Goal: Entertainment & Leisure: Consume media (video, audio)

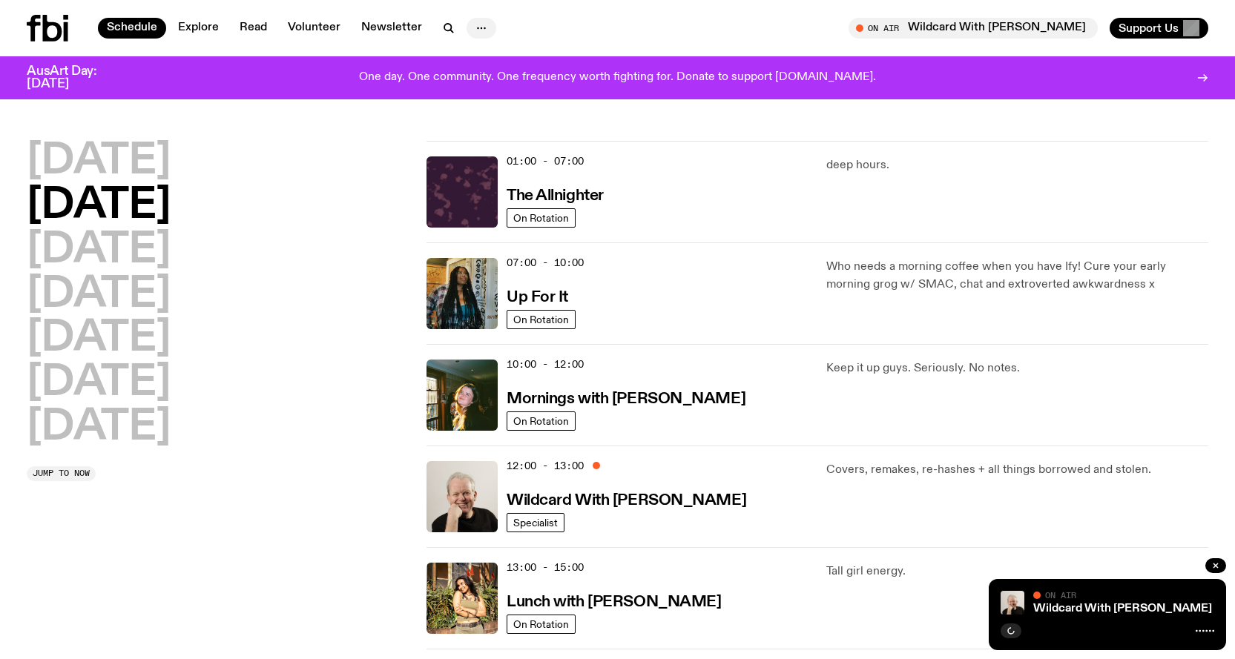
click at [486, 27] on button "button" at bounding box center [481, 28] width 30 height 21
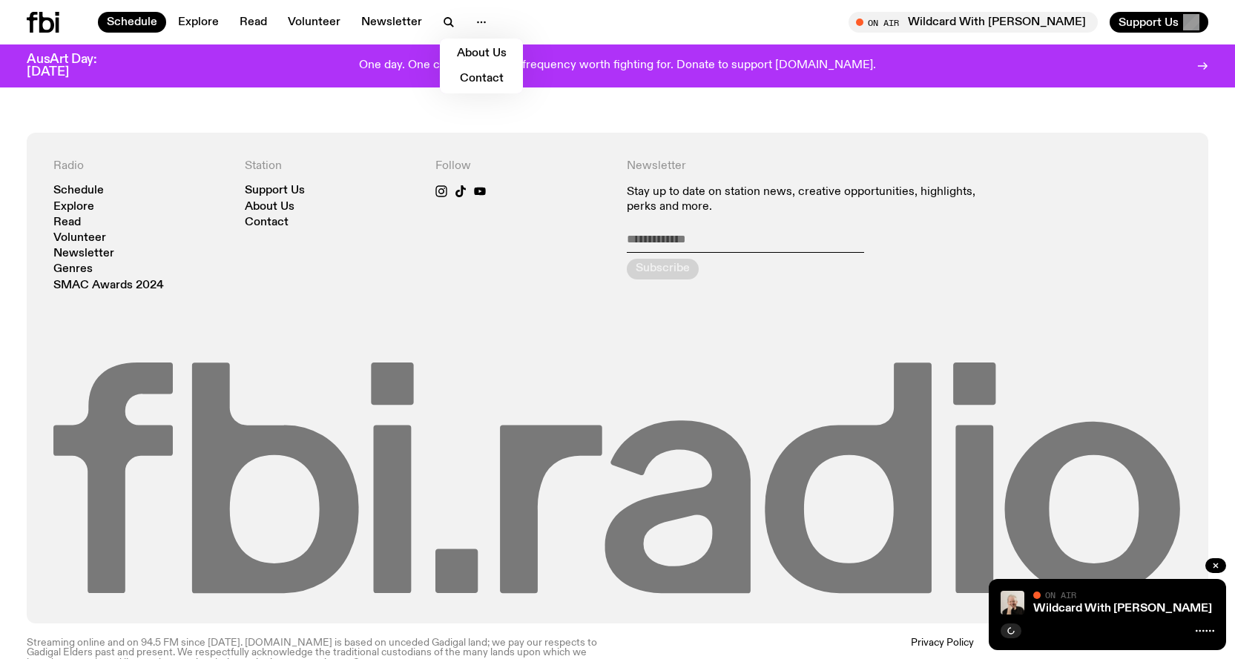
scroll to position [1108, 0]
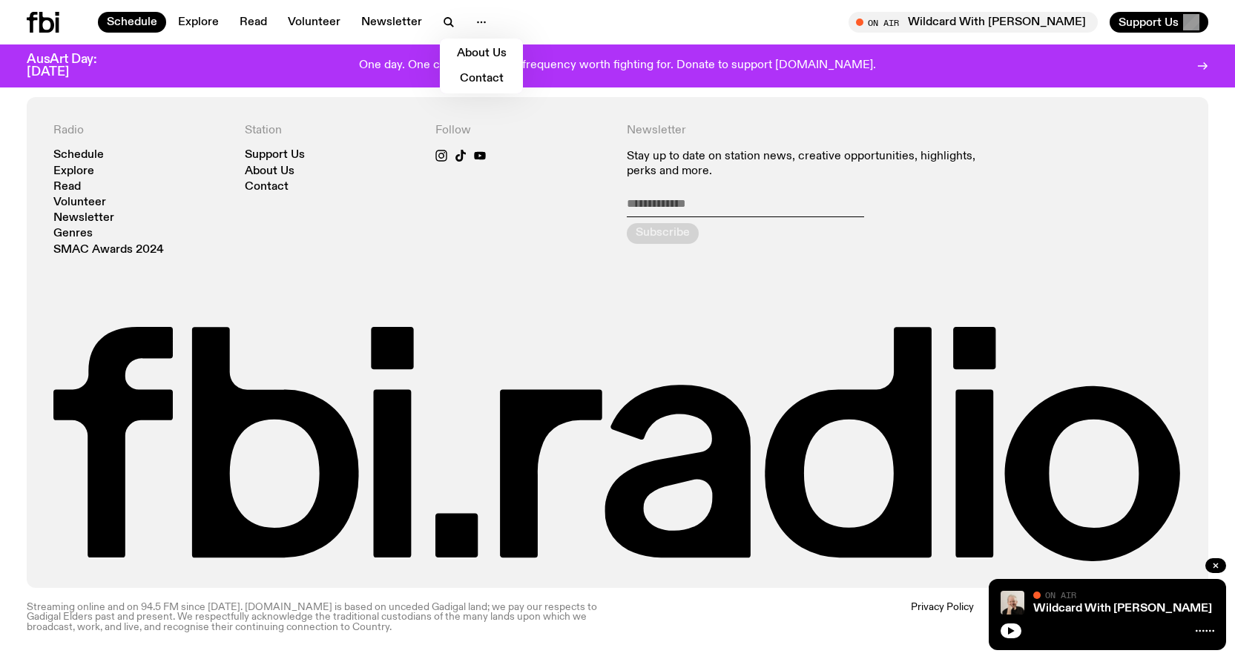
click at [25, 365] on div "Radio Schedule Explore Read Volunteer Newsletter Genres SMAC Awards 2024 Statio…" at bounding box center [617, 342] width 1235 height 491
click at [70, 128] on h4 "Radio" at bounding box center [140, 131] width 174 height 14
click at [70, 199] on link "Volunteer" at bounding box center [79, 202] width 53 height 11
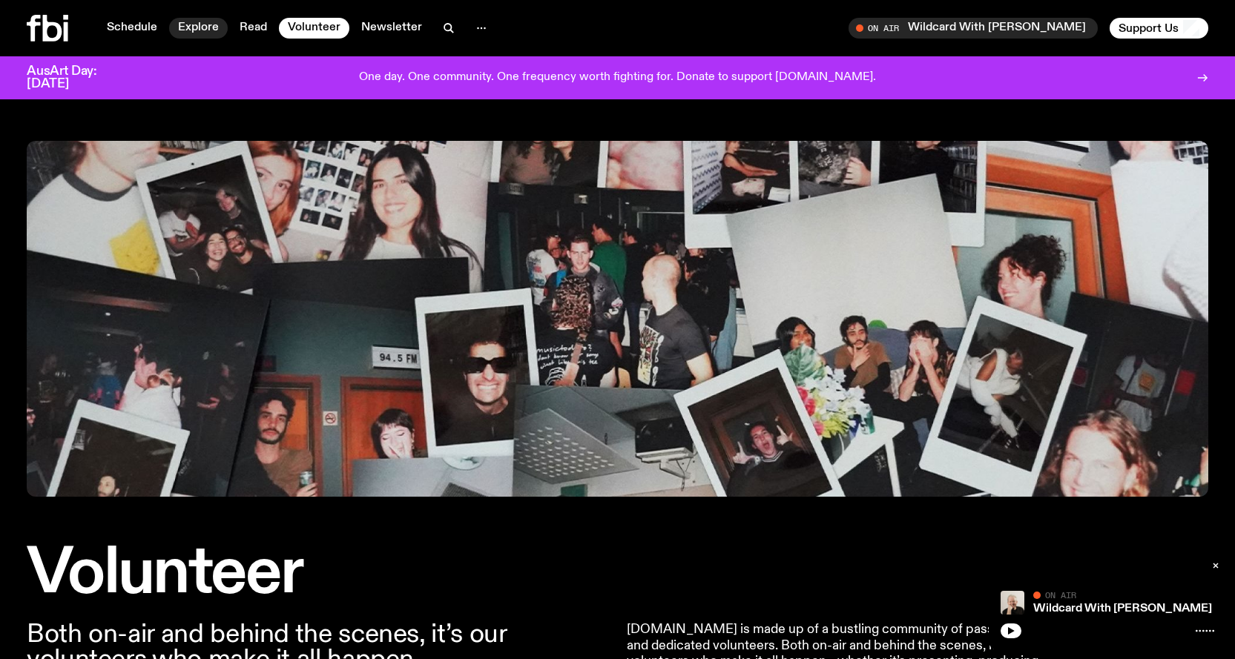
click at [191, 22] on link "Explore" at bounding box center [198, 28] width 59 height 21
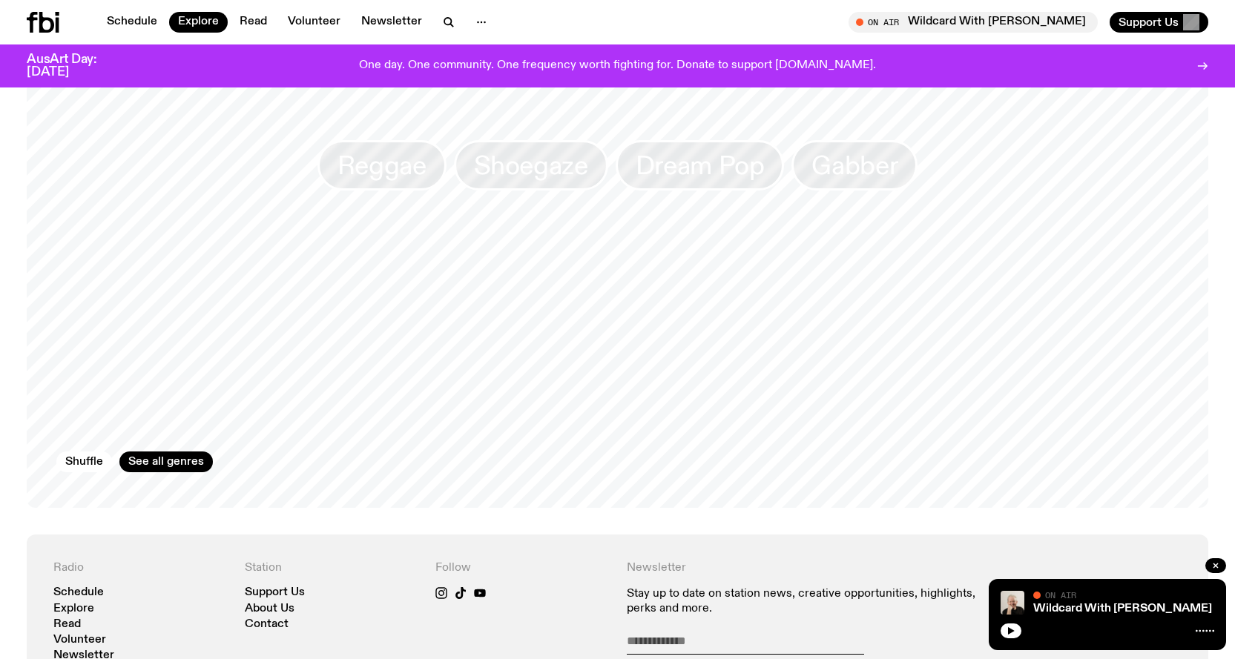
scroll to position [2292, 0]
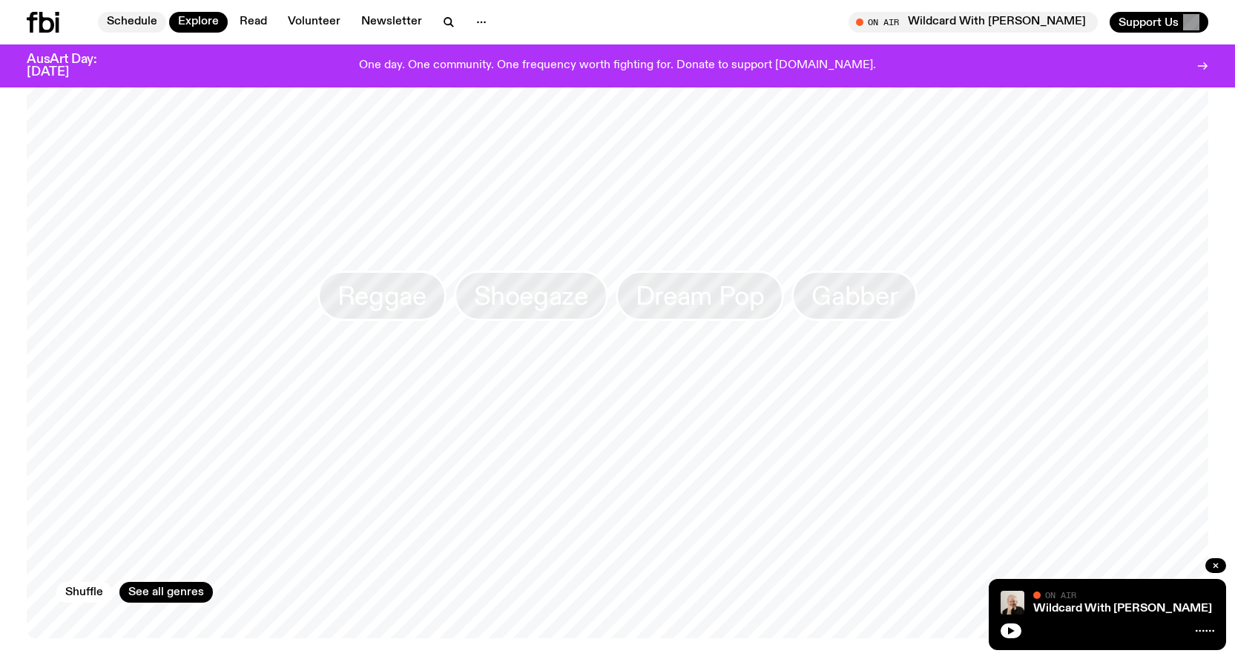
click at [137, 20] on link "Schedule" at bounding box center [132, 22] width 68 height 21
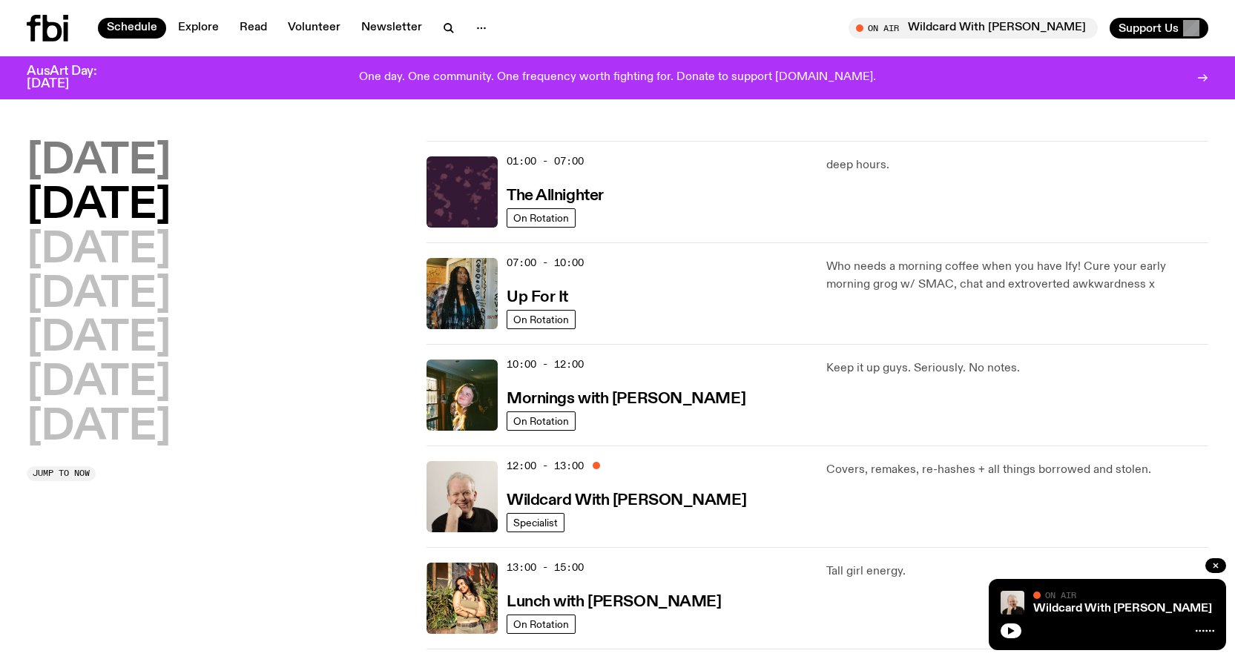
click at [137, 169] on h2 "[DATE]" at bounding box center [99, 162] width 144 height 42
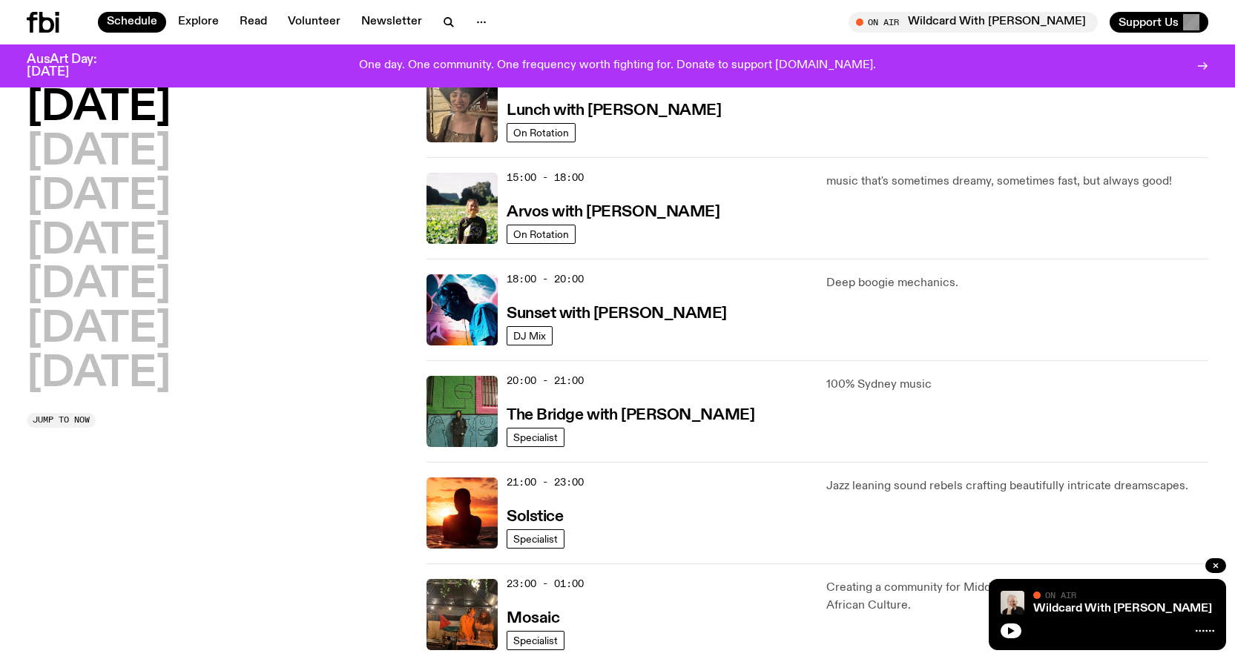
scroll to position [561, 0]
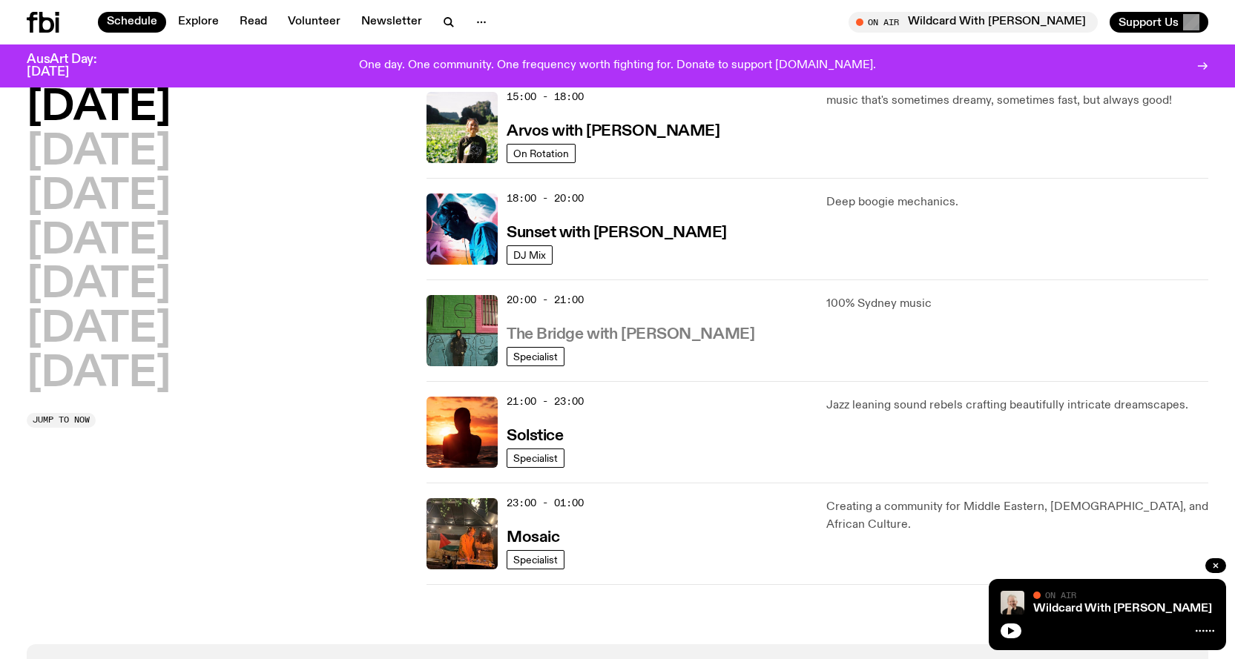
click at [671, 329] on h3 "The Bridge with [PERSON_NAME]" at bounding box center [631, 335] width 248 height 16
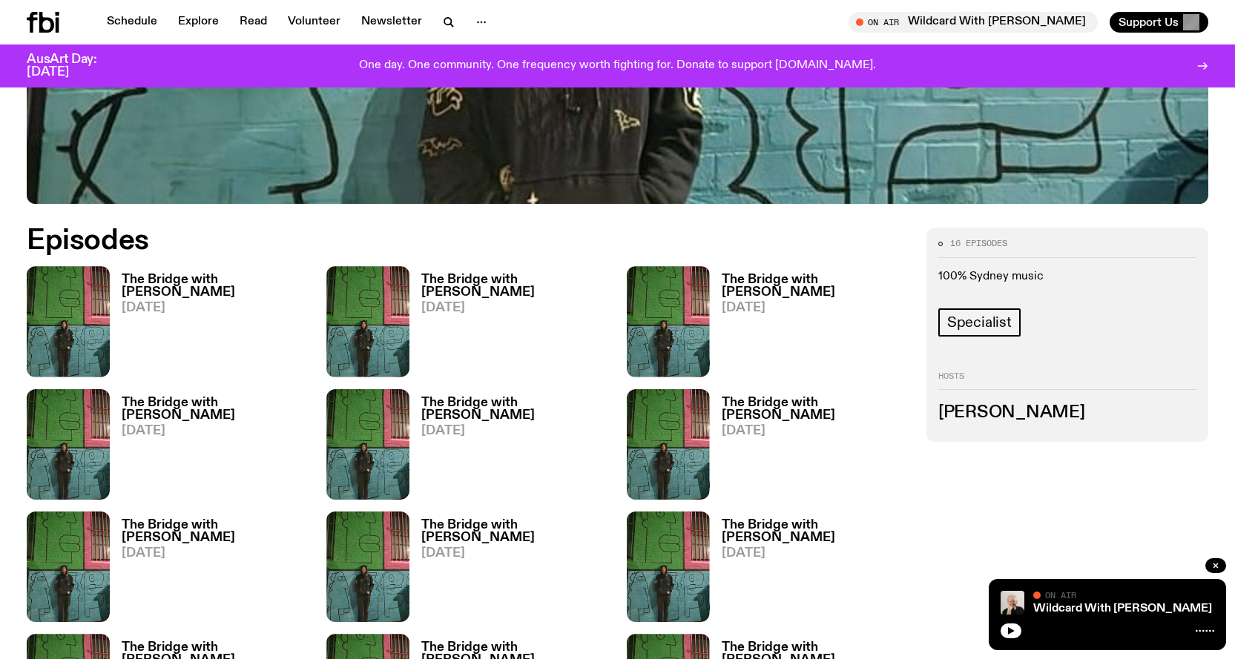
scroll to position [658, 0]
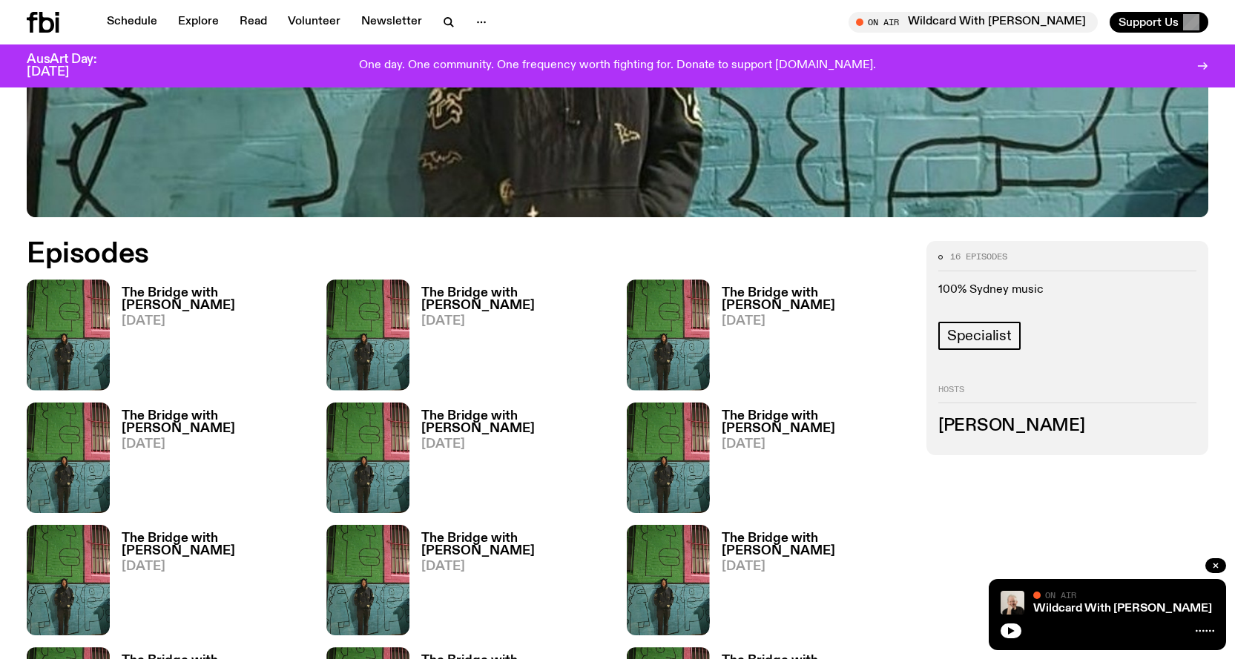
click at [263, 287] on h3 "The Bridge with [PERSON_NAME]" at bounding box center [215, 299] width 187 height 25
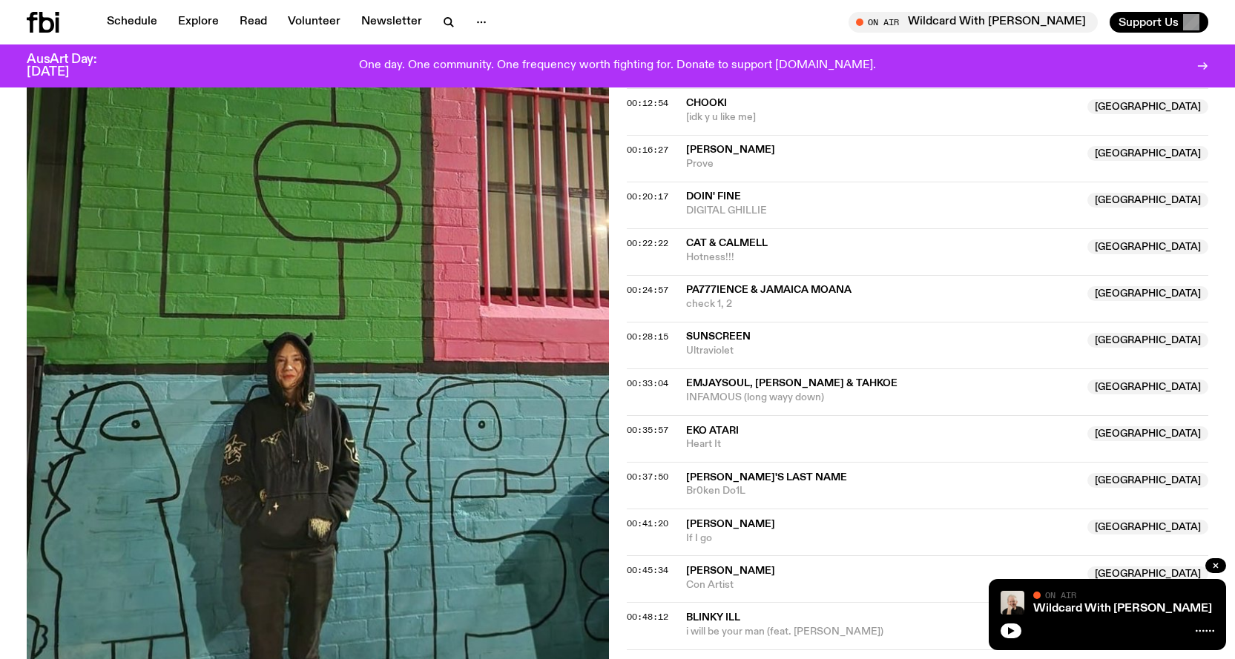
scroll to position [733, 0]
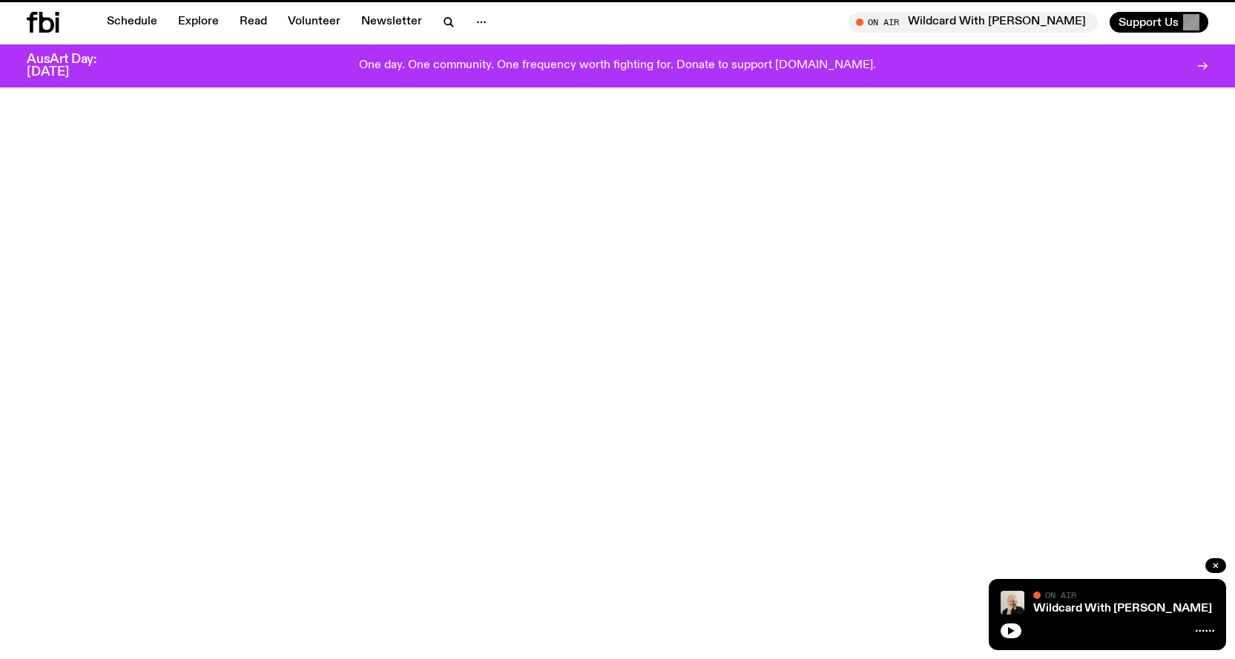
scroll to position [658, 0]
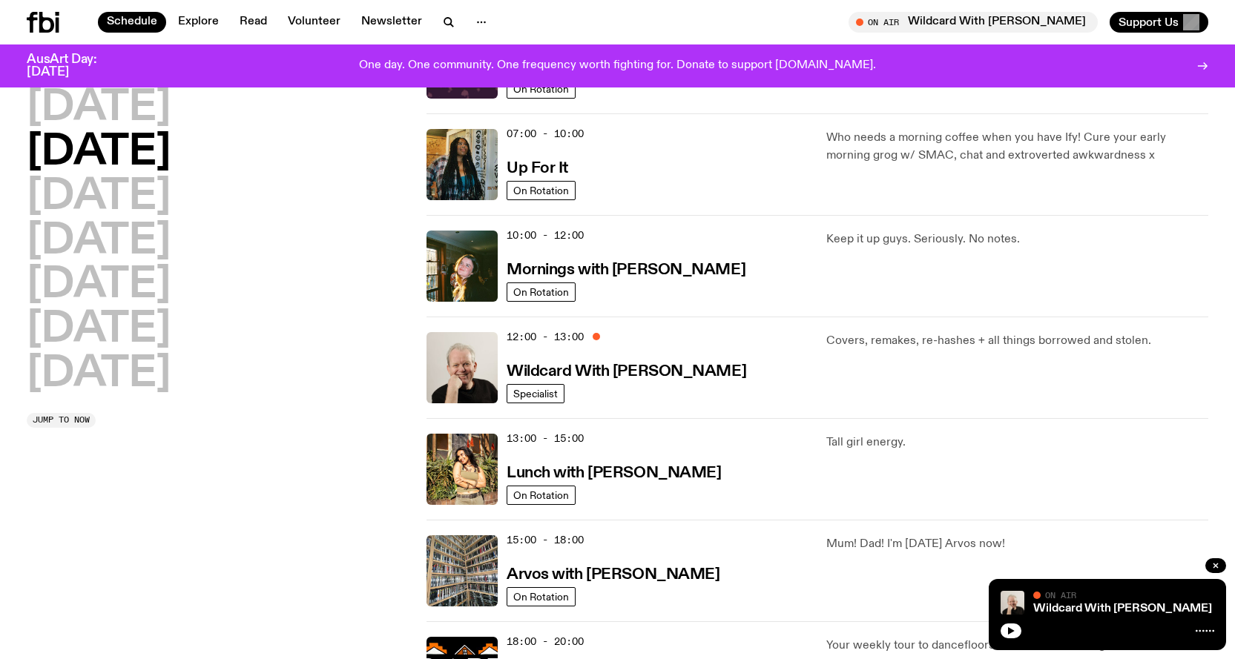
scroll to position [116, 0]
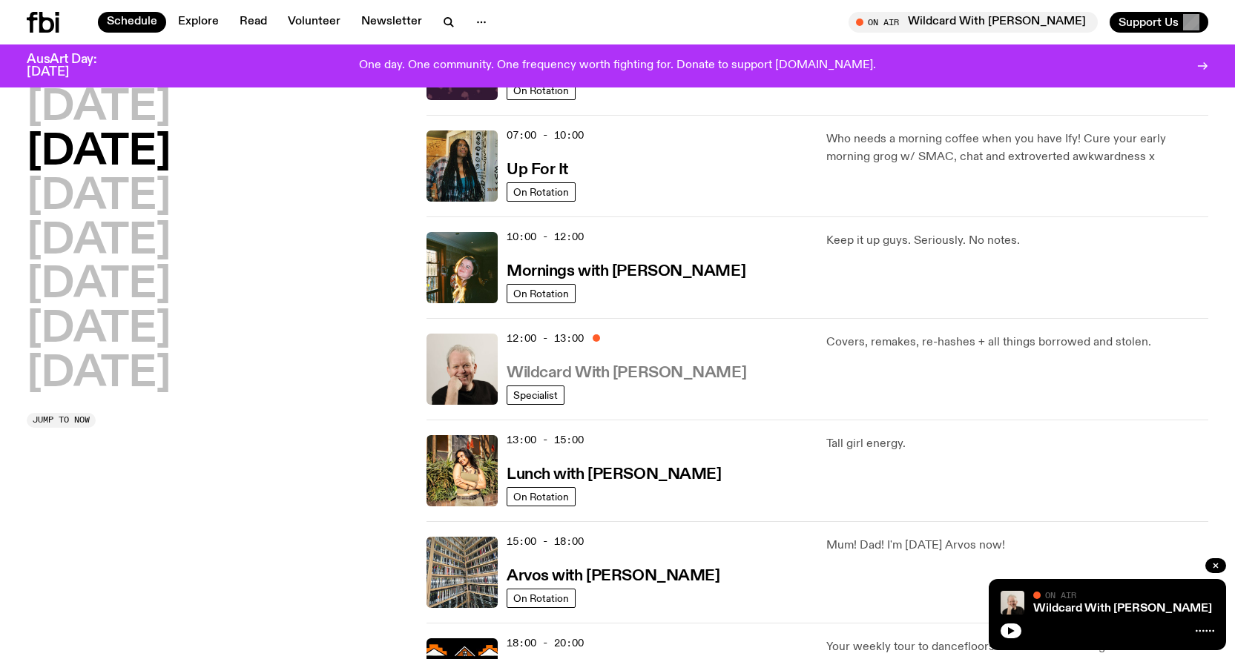
click at [627, 377] on h3 "Wildcard With [PERSON_NAME]" at bounding box center [627, 374] width 240 height 16
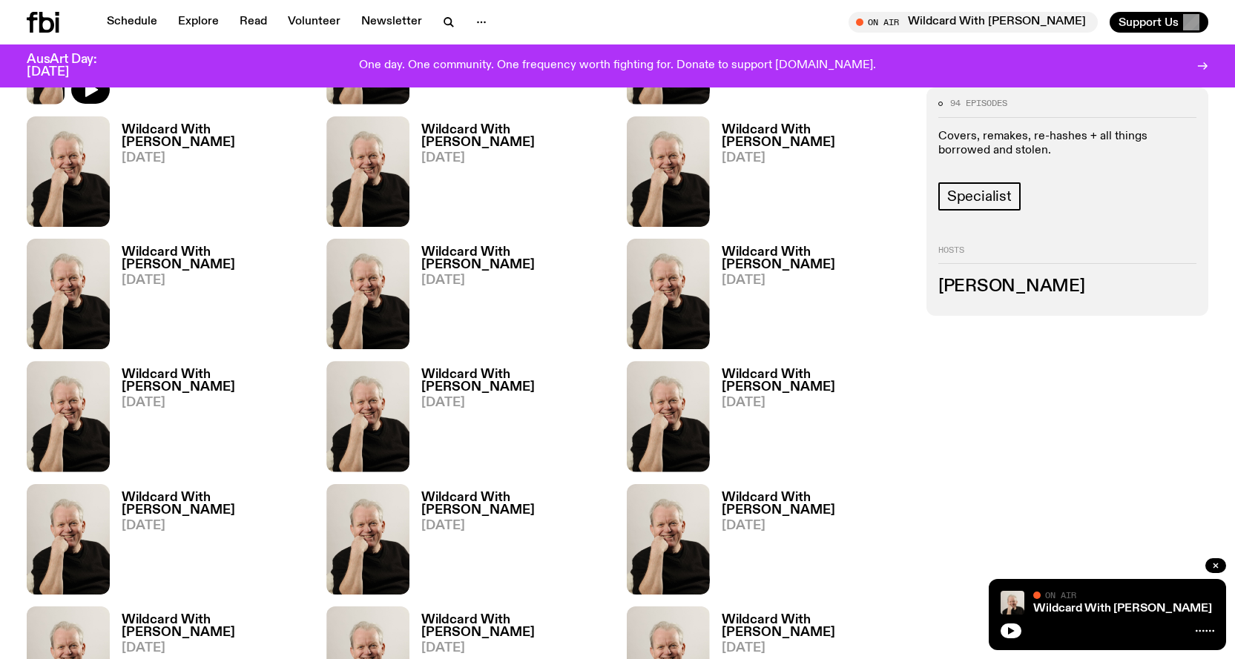
scroll to position [732, 0]
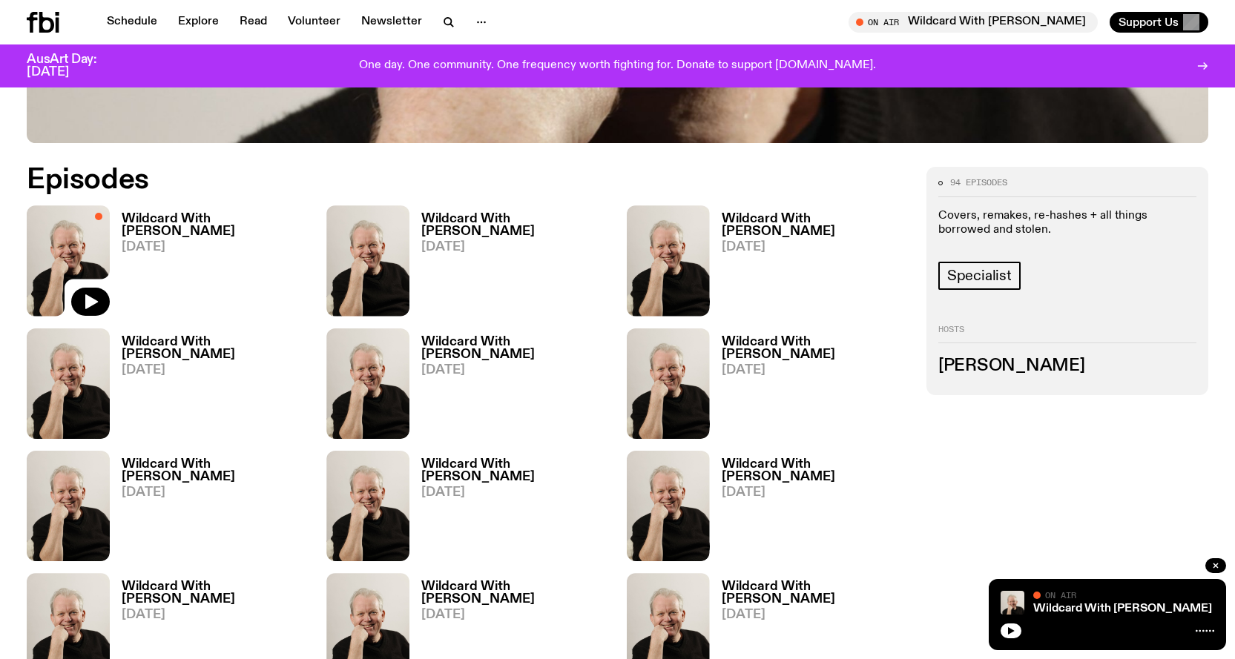
click at [131, 222] on h3 "Wildcard With [PERSON_NAME]" at bounding box center [215, 225] width 187 height 25
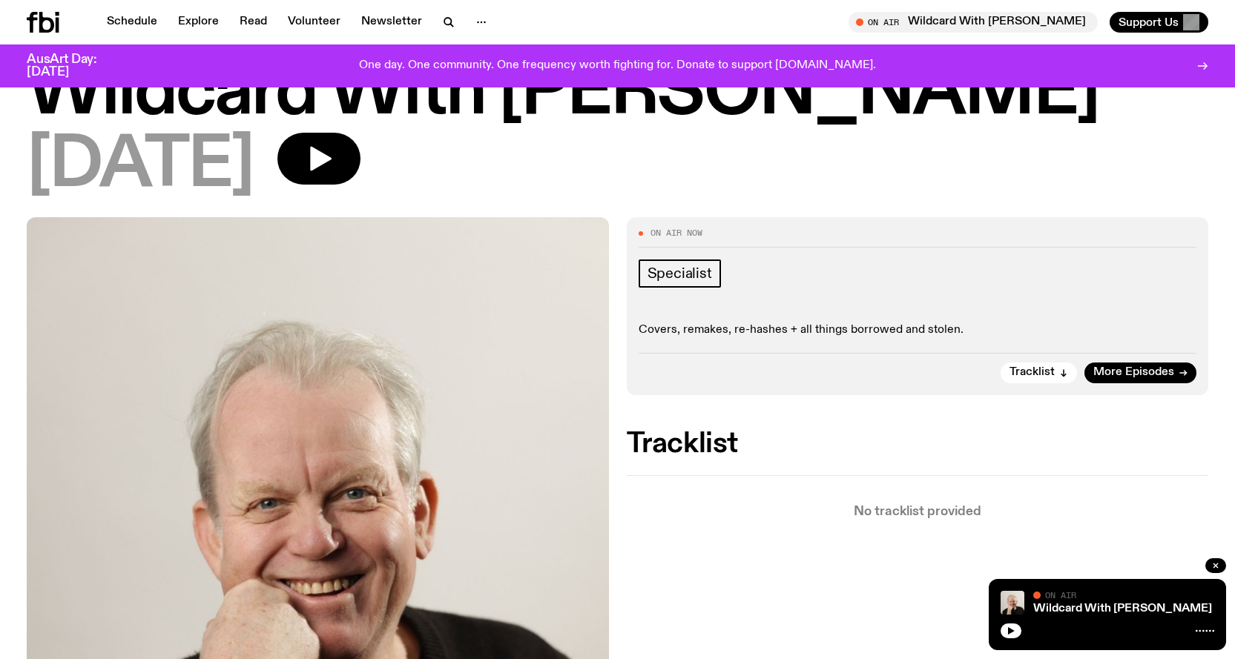
scroll to position [65, 0]
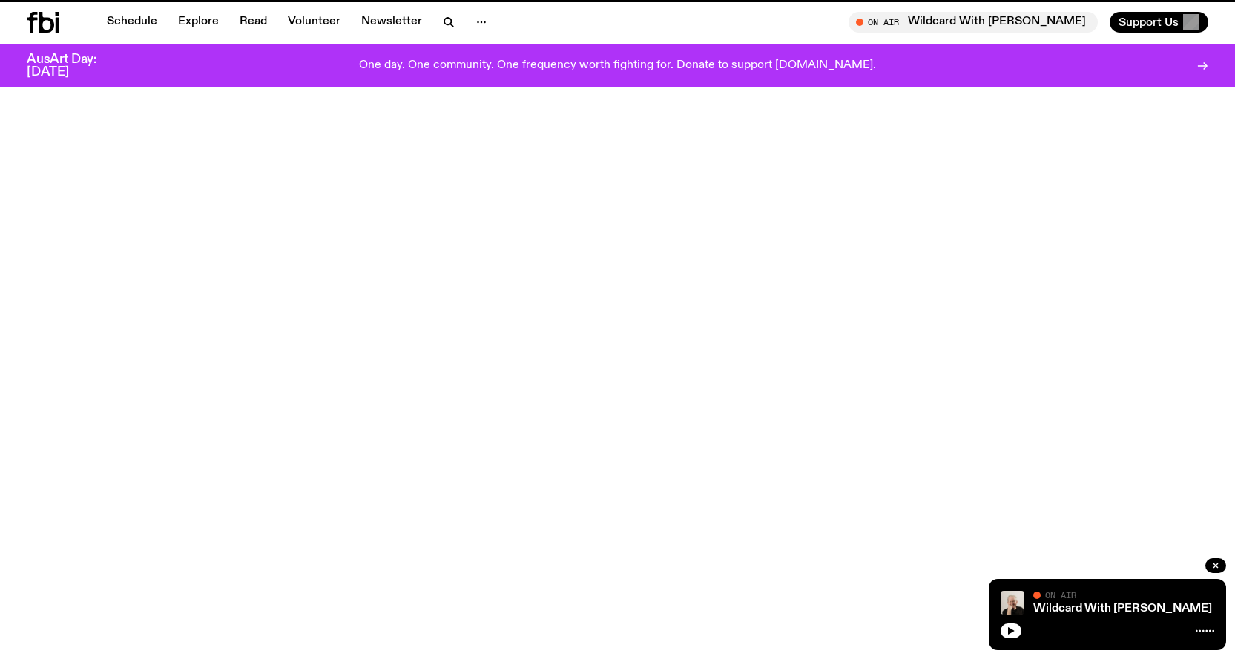
scroll to position [732, 0]
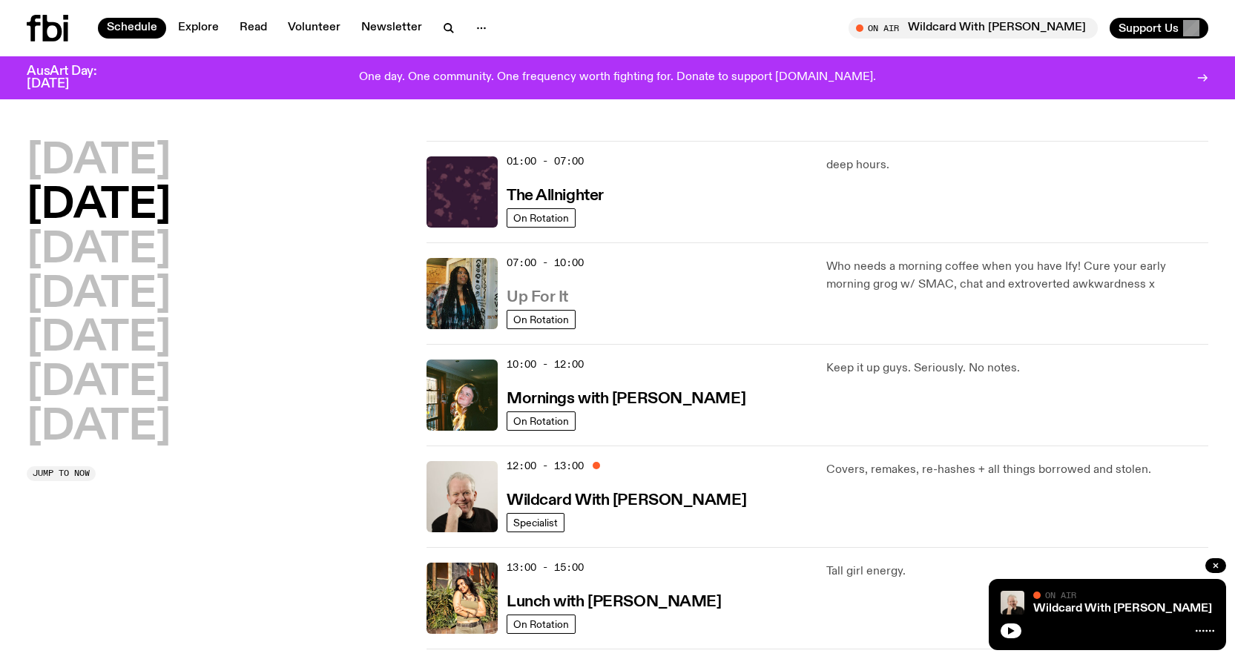
click at [518, 291] on h3 "Up For It" at bounding box center [538, 298] width 62 height 16
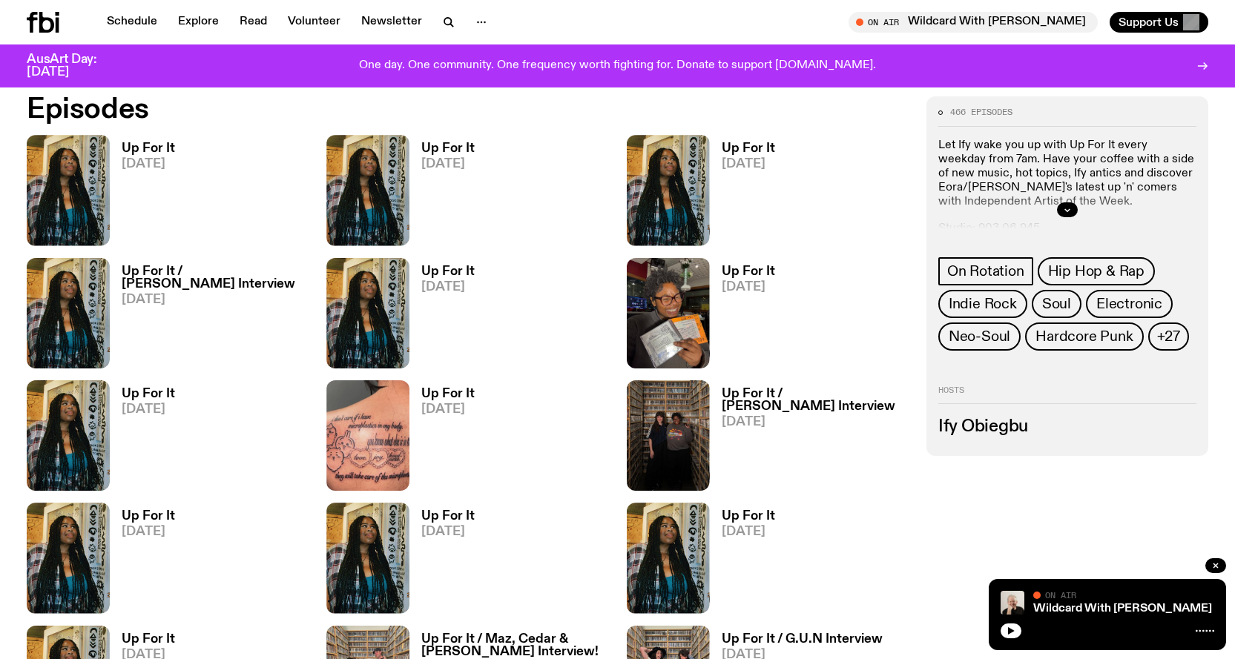
scroll to position [806, 0]
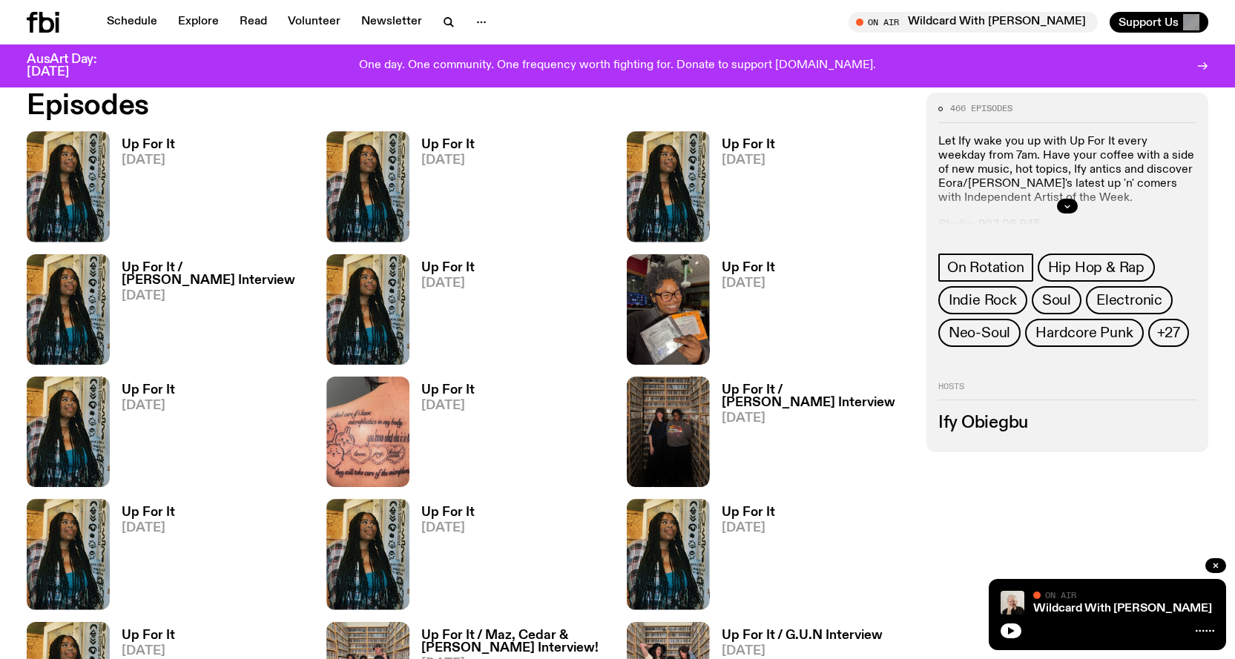
click at [154, 157] on span "[DATE]" at bounding box center [148, 160] width 53 height 13
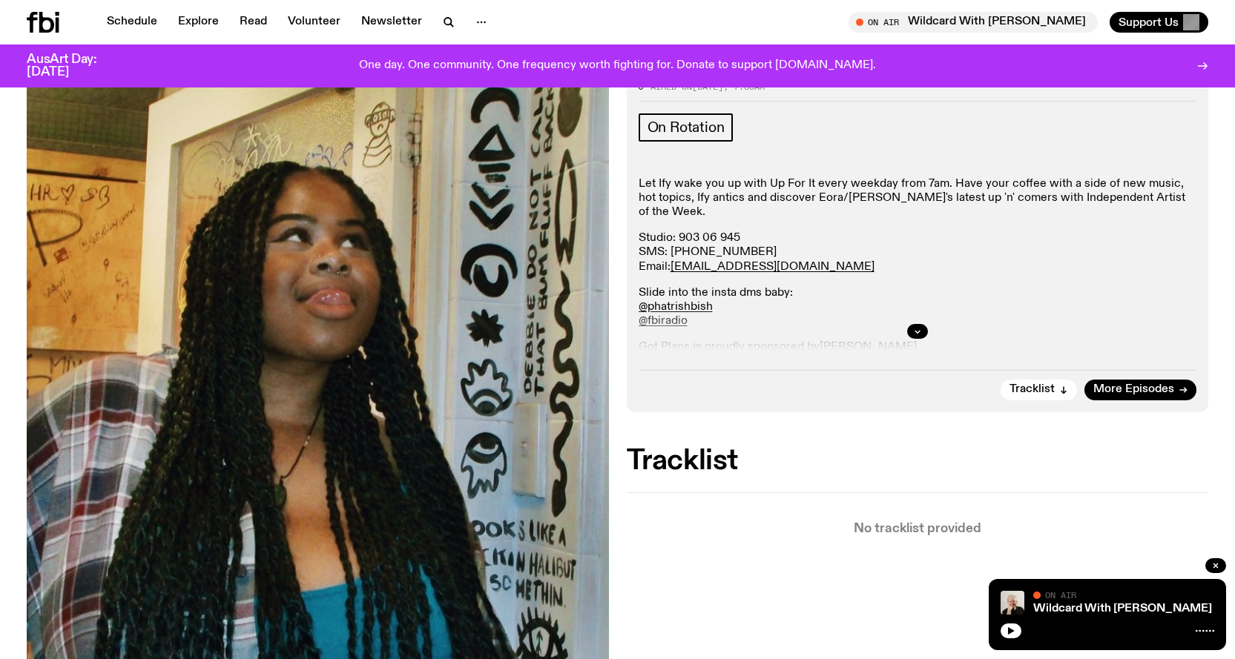
scroll to position [214, 0]
click at [910, 333] on button "button" at bounding box center [917, 332] width 21 height 15
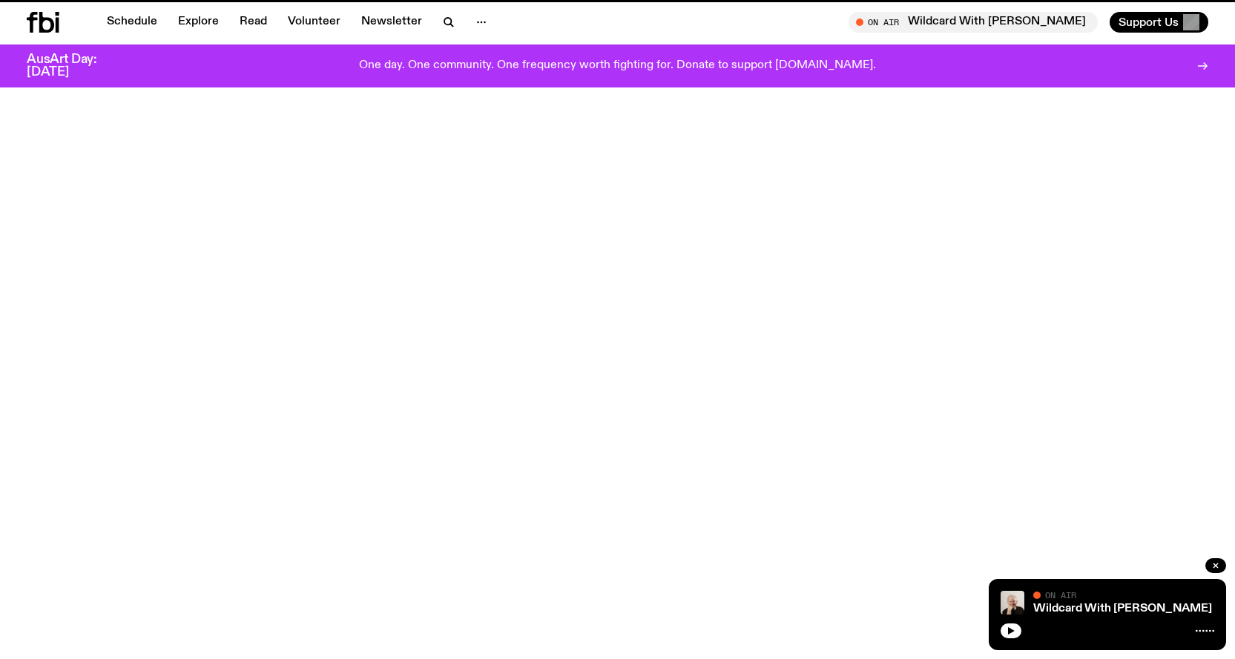
scroll to position [806, 0]
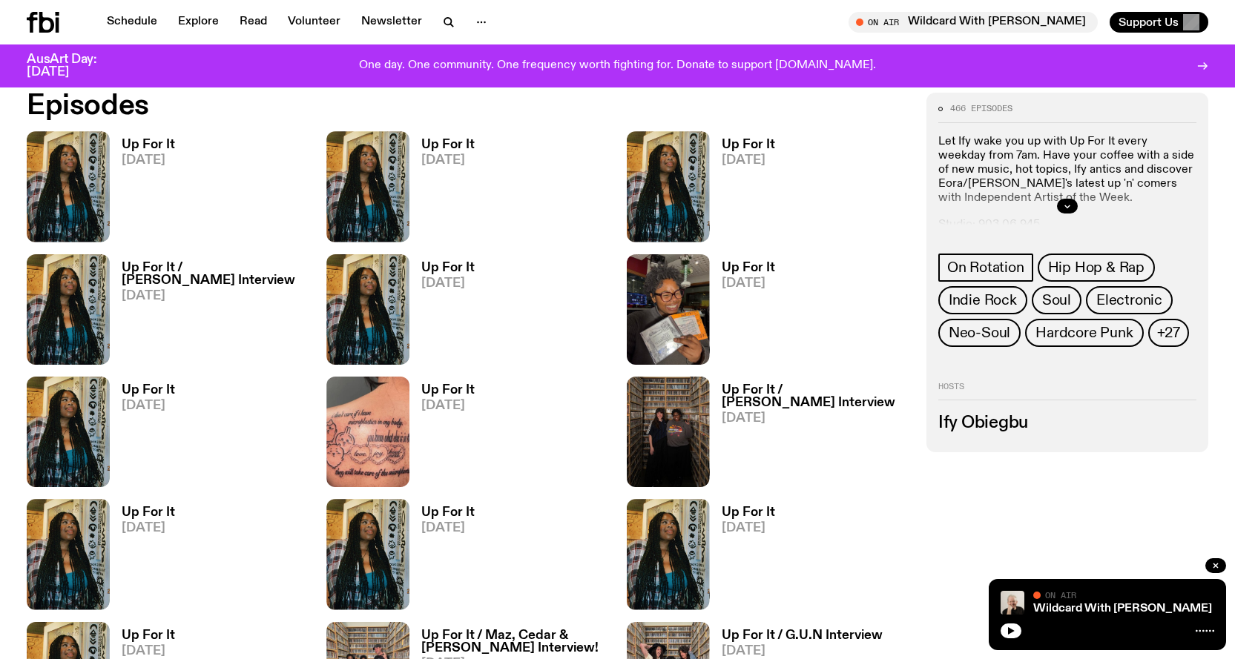
click at [426, 147] on h3 "Up For It" at bounding box center [447, 145] width 53 height 13
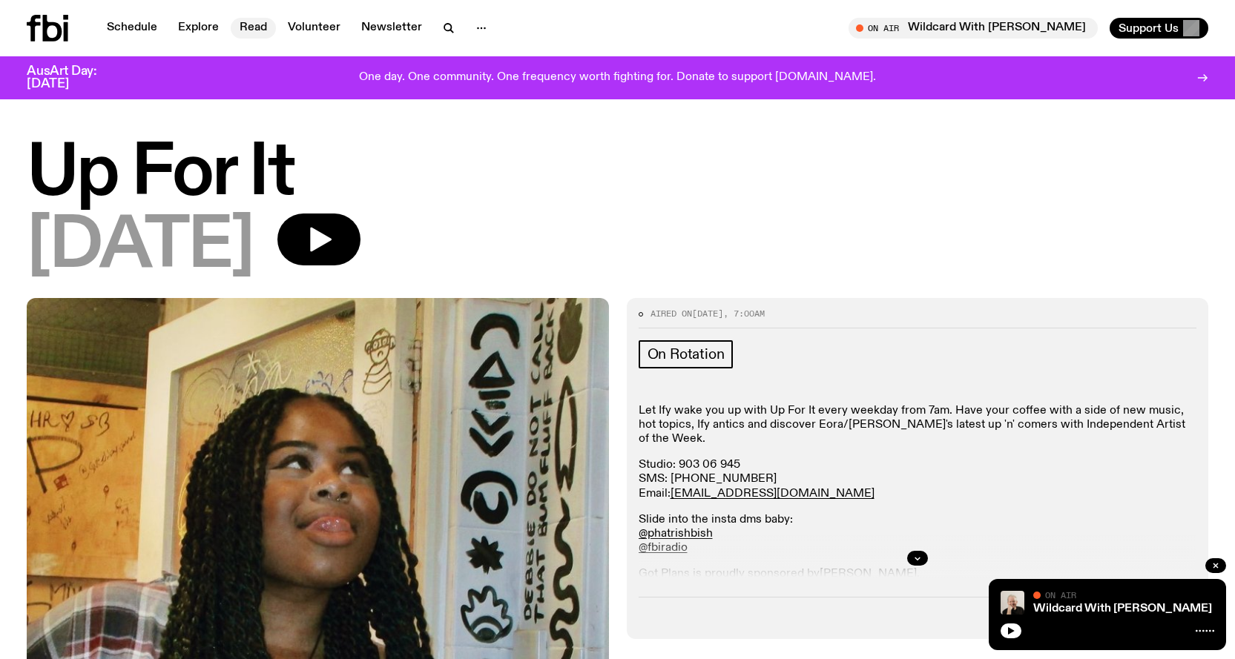
click at [258, 22] on link "Read" at bounding box center [253, 28] width 45 height 21
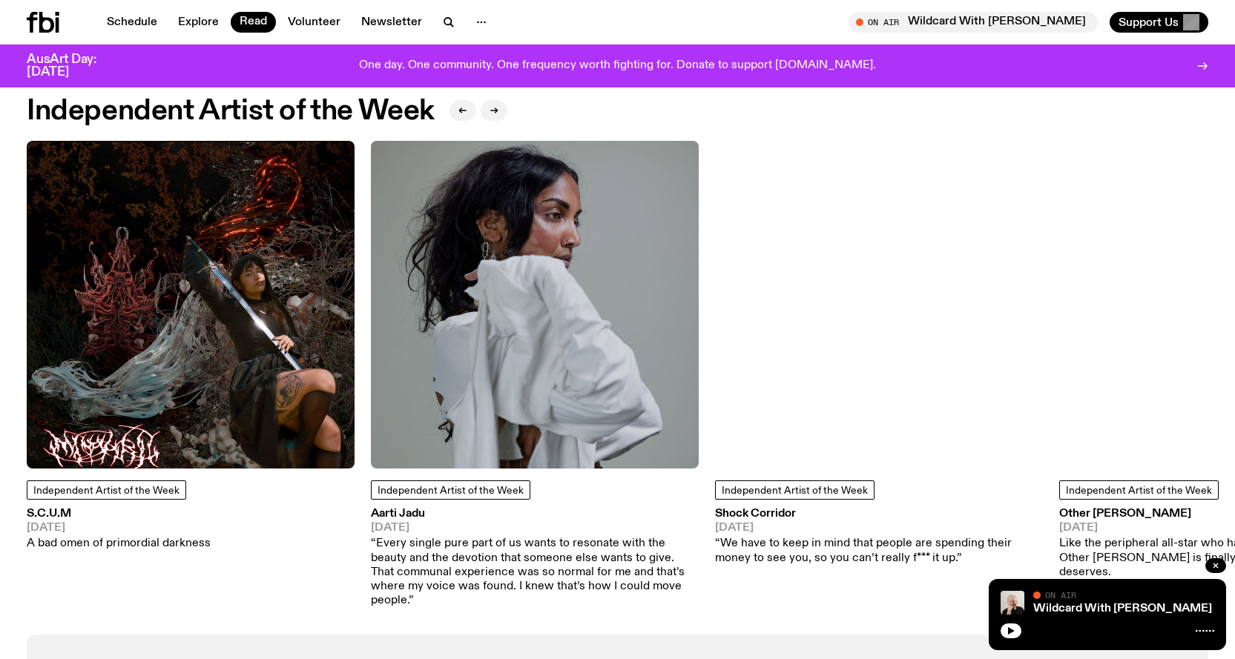
scroll to position [1180, 0]
